Goal: Information Seeking & Learning: Learn about a topic

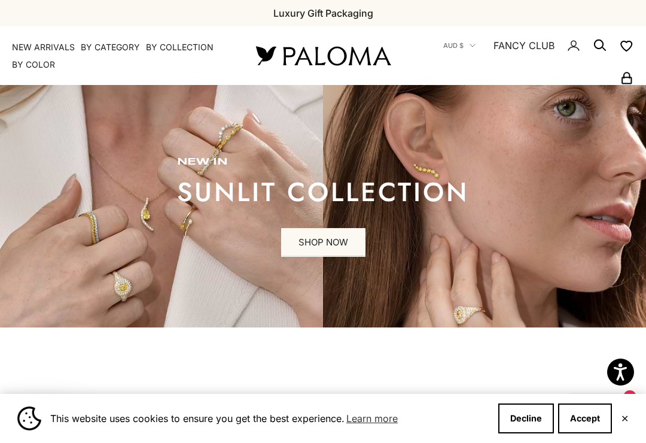
click at [321, 237] on link "SHOP NOW" at bounding box center [323, 242] width 84 height 29
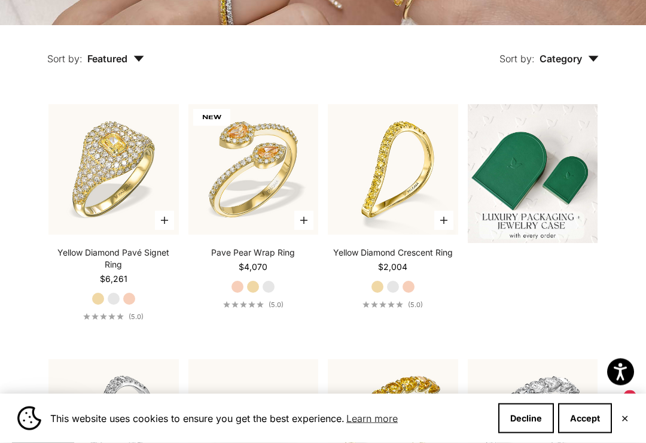
scroll to position [281, 0]
click at [612, 430] on button "Accept" at bounding box center [585, 418] width 54 height 30
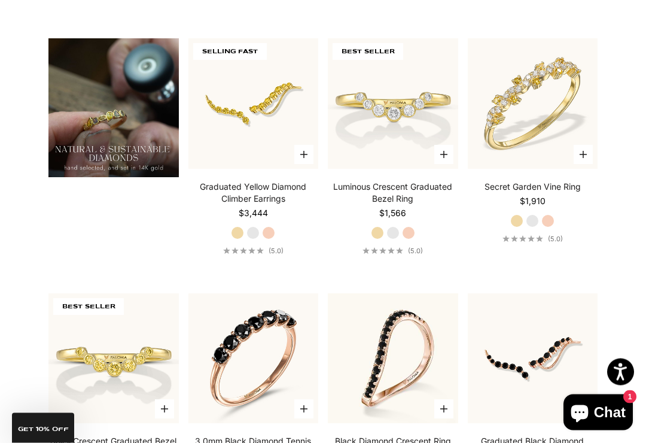
scroll to position [856, 0]
click at [255, 205] on link "Graduated Yellow Diamond Climber Earrings" at bounding box center [253, 193] width 130 height 24
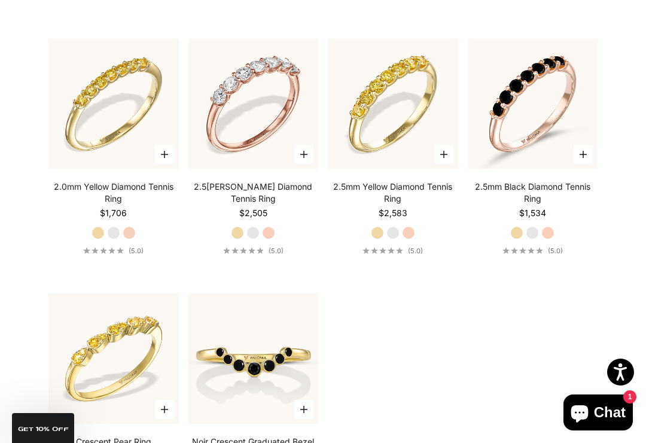
scroll to position [1617, 0]
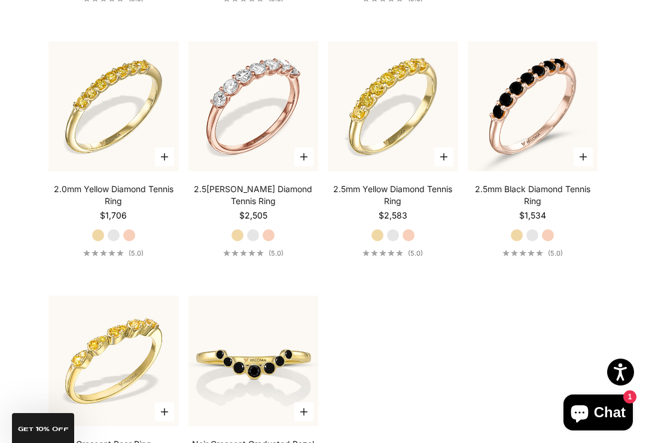
click at [245, 204] on link "2.5mm White Diamond Tennis Ring" at bounding box center [253, 195] width 130 height 24
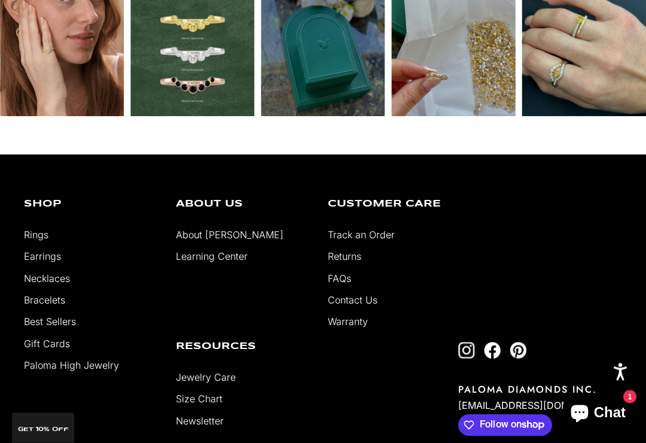
scroll to position [2299, 0]
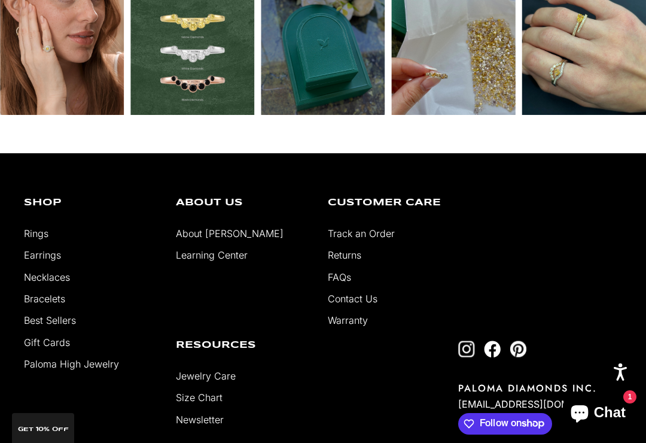
click at [45, 261] on link "Earrings" at bounding box center [42, 255] width 37 height 12
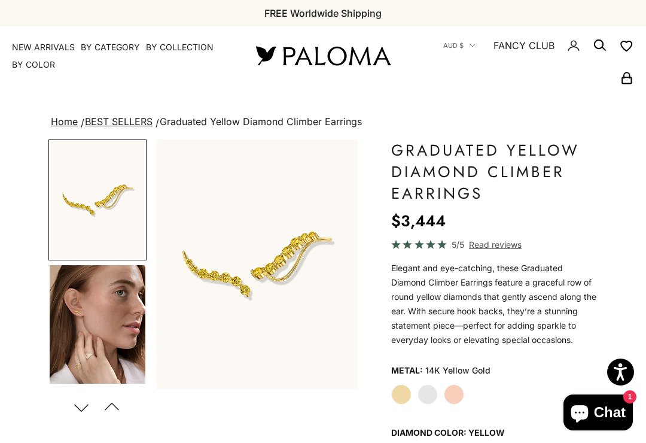
click at [74, 331] on img "Go to item 4" at bounding box center [98, 324] width 96 height 118
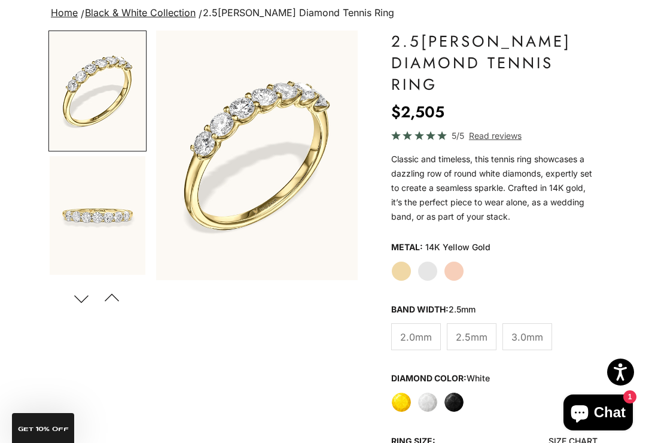
scroll to position [109, 0]
click at [487, 138] on span "Read reviews" at bounding box center [495, 136] width 53 height 14
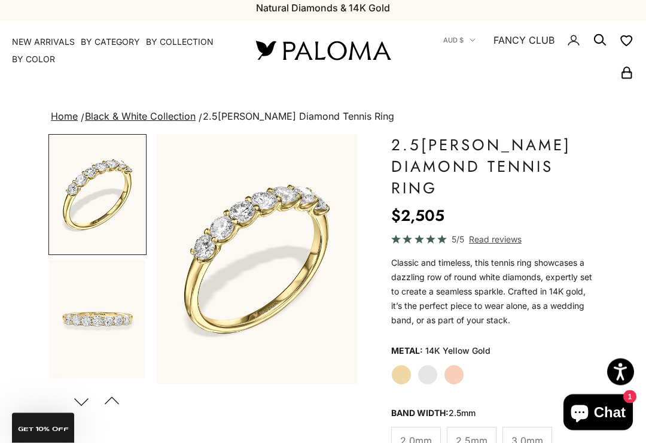
scroll to position [0, 0]
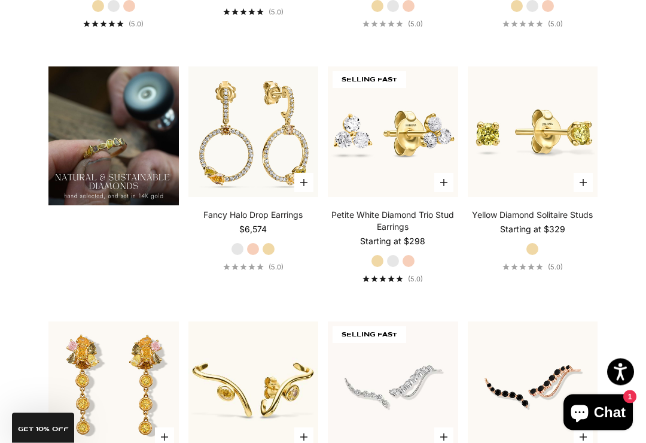
scroll to position [828, 0]
click at [535, 221] on link "Yellow Diamond Solitaire Studs" at bounding box center [532, 215] width 121 height 12
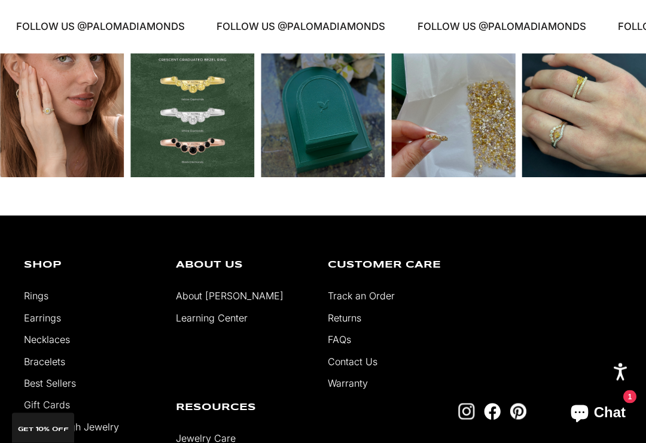
scroll to position [2459, 0]
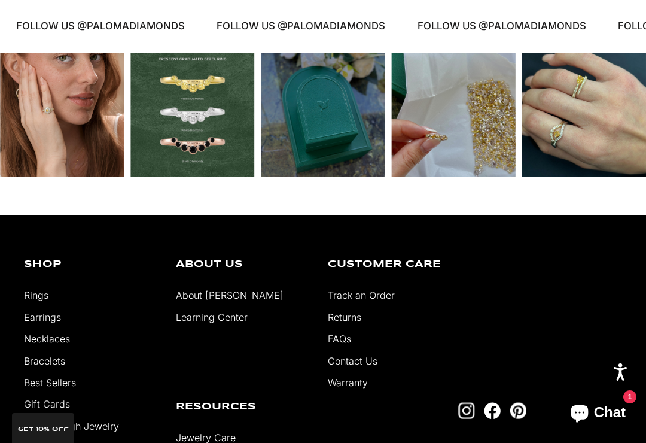
click at [40, 344] on link "Necklaces" at bounding box center [47, 339] width 46 height 12
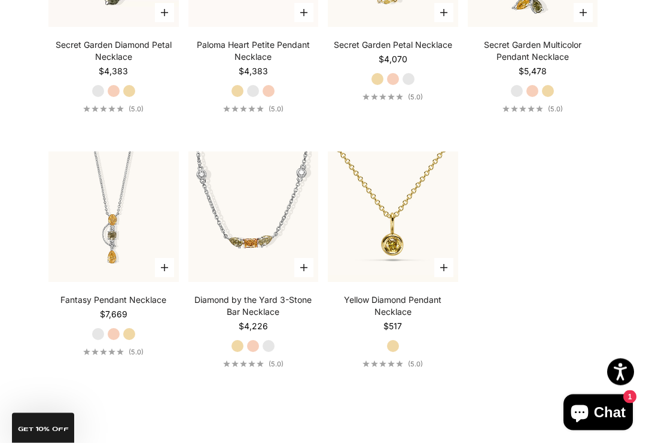
scroll to position [1252, 0]
click at [395, 312] on link "Yellow Diamond Pendant Necklace" at bounding box center [393, 306] width 130 height 24
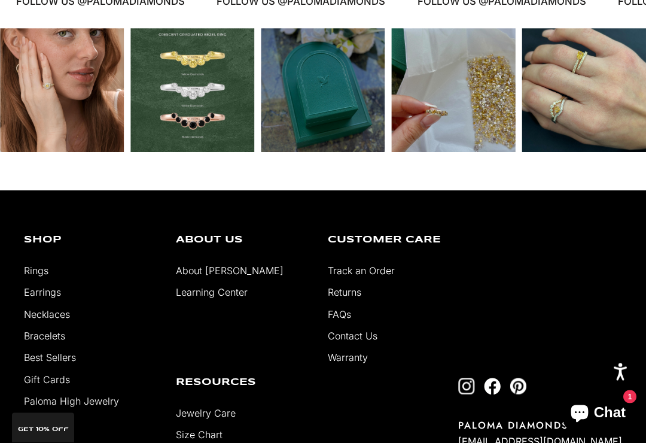
scroll to position [2123, 0]
click at [45, 330] on link "Bracelets" at bounding box center [44, 336] width 41 height 12
